Goal: Information Seeking & Learning: Learn about a topic

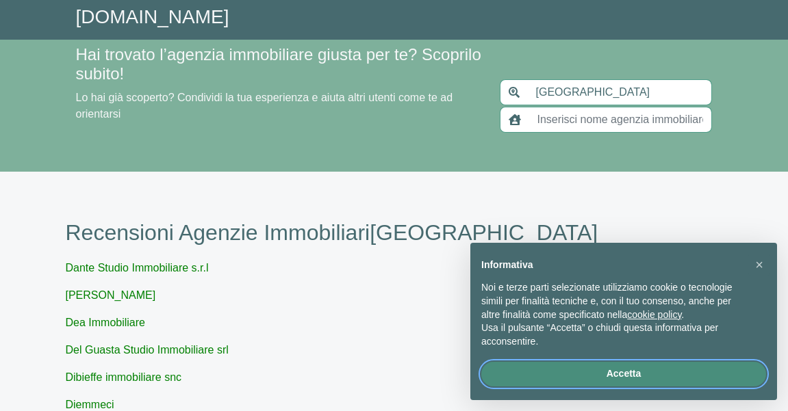
click at [615, 376] on button "Accetta" at bounding box center [623, 374] width 285 height 25
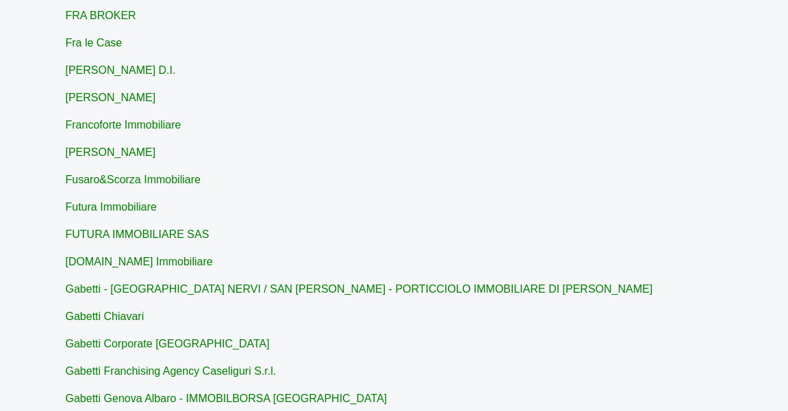
scroll to position [1077, 0]
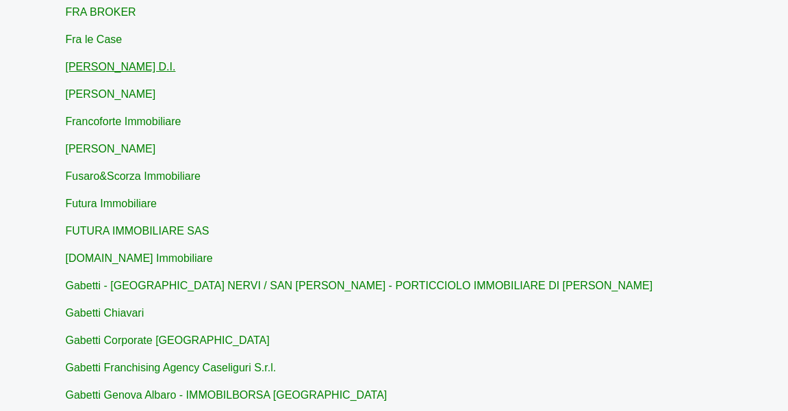
click at [164, 66] on link "[PERSON_NAME] D.I." at bounding box center [121, 67] width 110 height 12
type input "[PERSON_NAME] D.I."
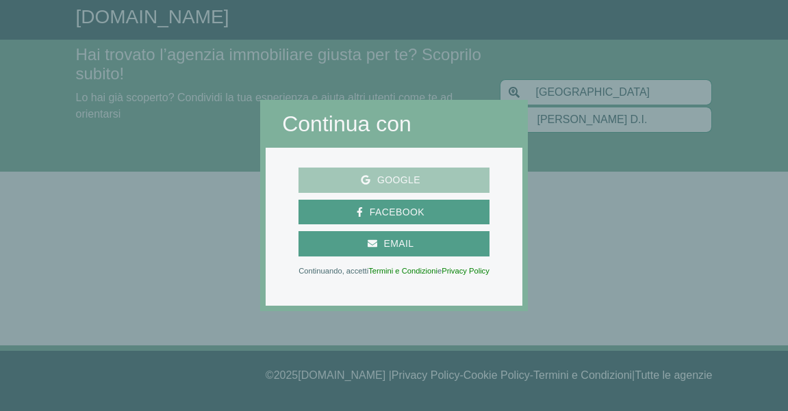
click at [426, 185] on span "Google" at bounding box center [398, 180] width 57 height 17
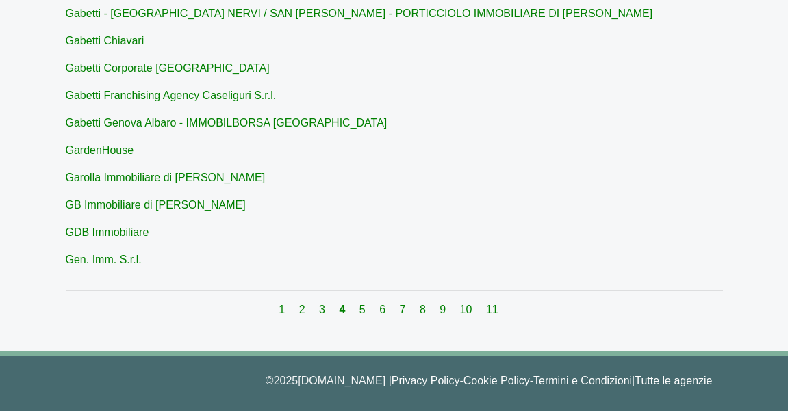
scroll to position [1355, 0]
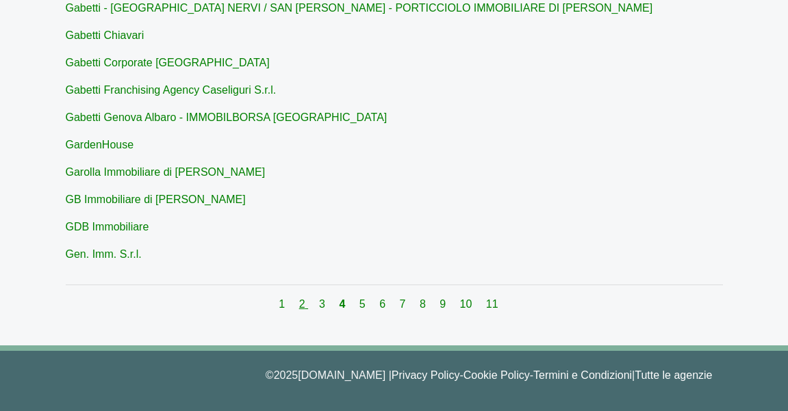
click at [301, 305] on link "2" at bounding box center [303, 304] width 9 height 12
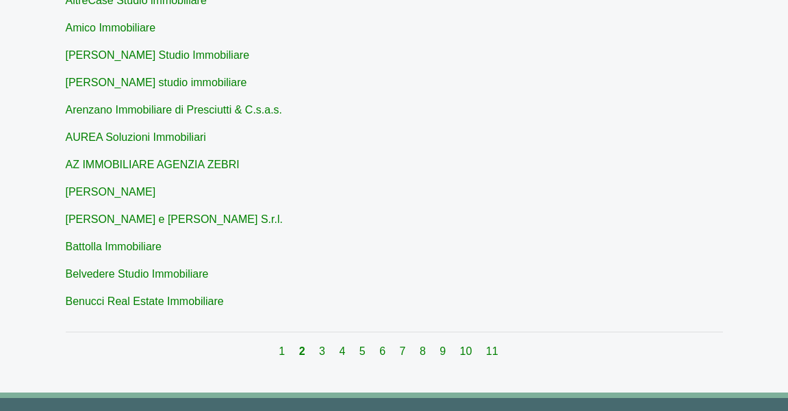
scroll to position [1355, 0]
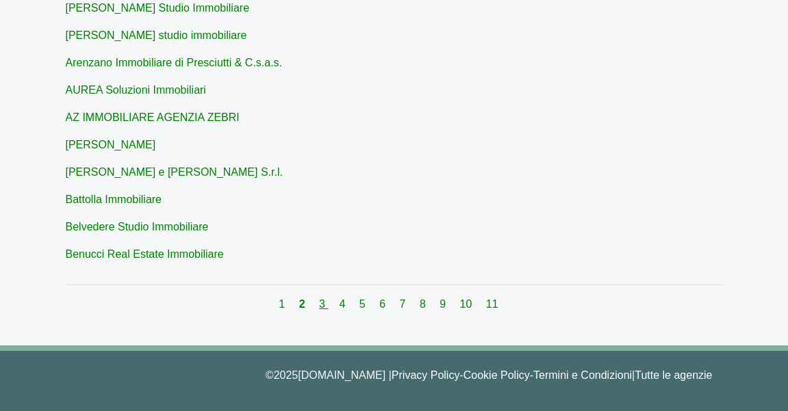
click at [322, 305] on link "3" at bounding box center [323, 304] width 9 height 12
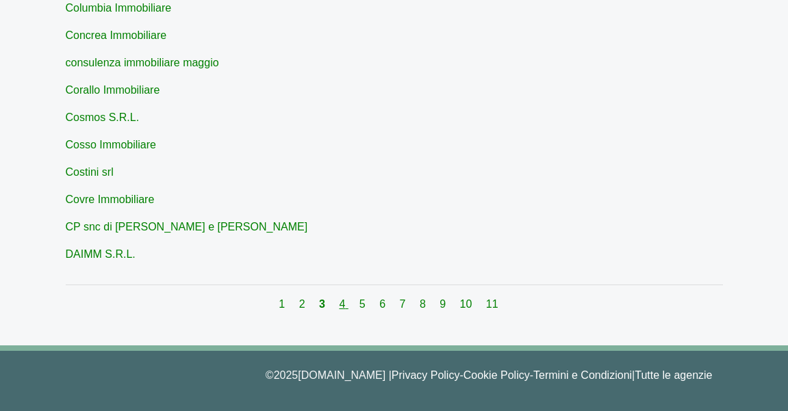
click at [344, 307] on link "4" at bounding box center [343, 304] width 9 height 12
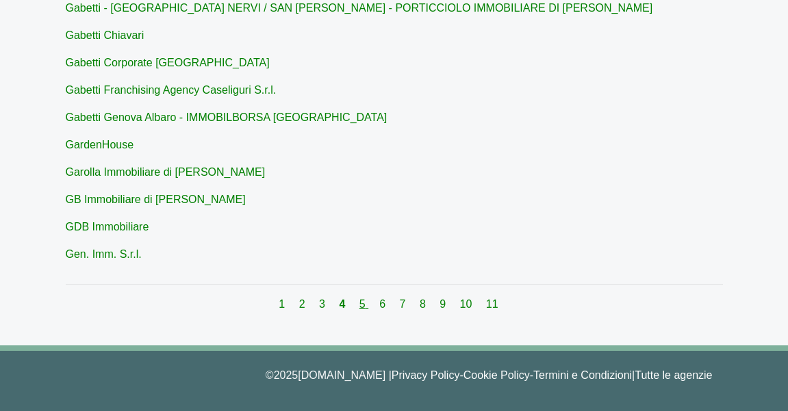
click at [361, 307] on link "5" at bounding box center [363, 304] width 9 height 12
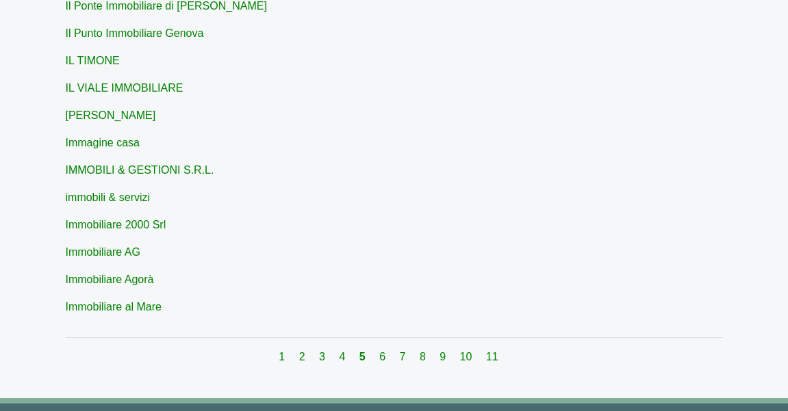
scroll to position [1355, 0]
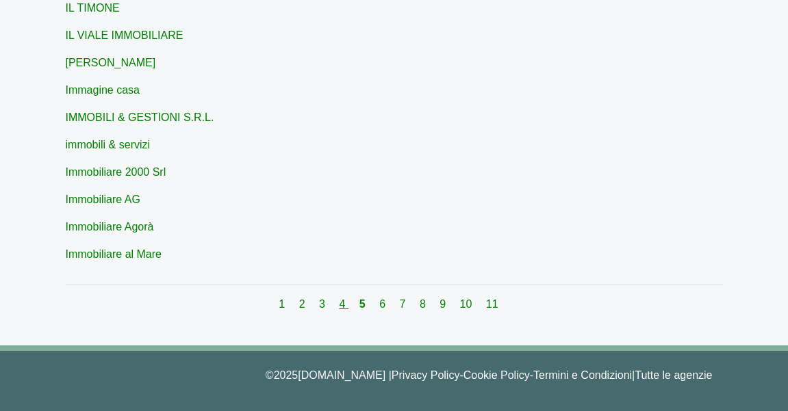
click at [344, 308] on link "4" at bounding box center [343, 304] width 9 height 12
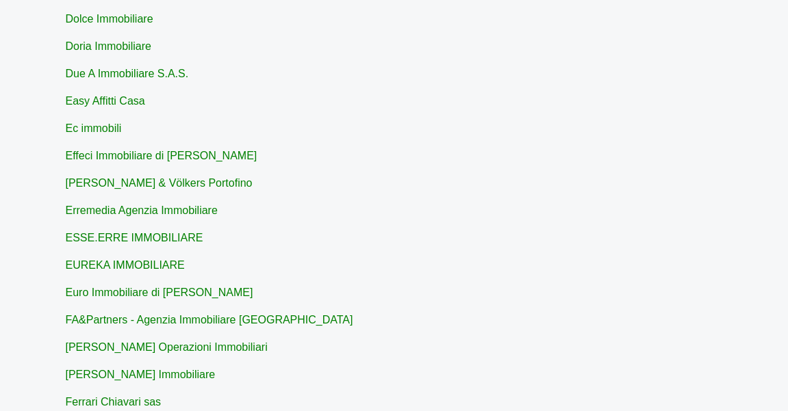
scroll to position [524, 0]
click at [155, 268] on link "EUREKA IMMOBILIARE" at bounding box center [125, 265] width 119 height 12
type input "EUREKA IMMOBILIARE"
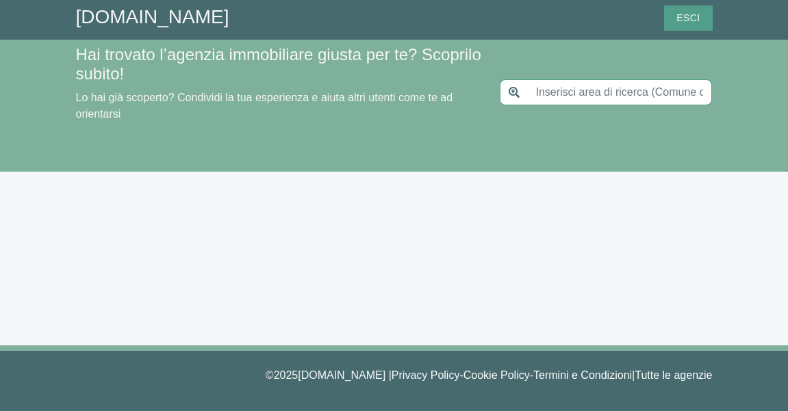
type input "[GEOGRAPHIC_DATA]"
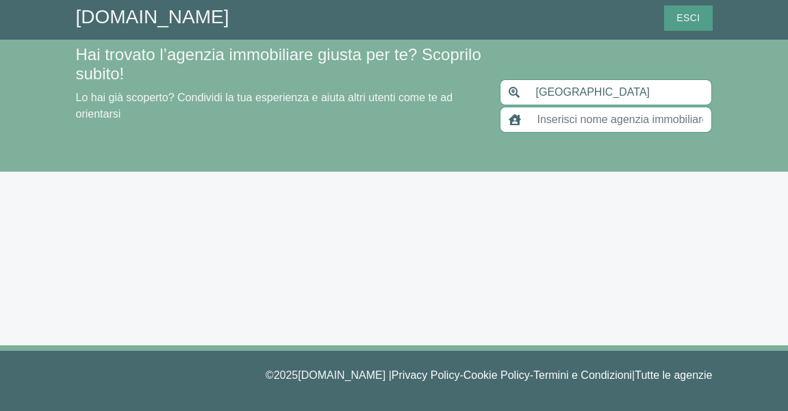
type input "[PERSON_NAME] D.I."
